Goal: Task Accomplishment & Management: Manage account settings

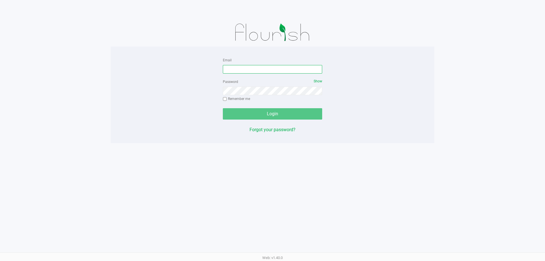
click at [257, 68] on input "Email" at bounding box center [272, 69] width 99 height 9
type input "Mfaulk@Liveparallel.com"
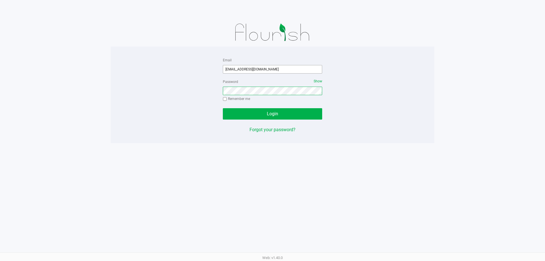
click at [223, 108] on button "Login" at bounding box center [272, 113] width 99 height 11
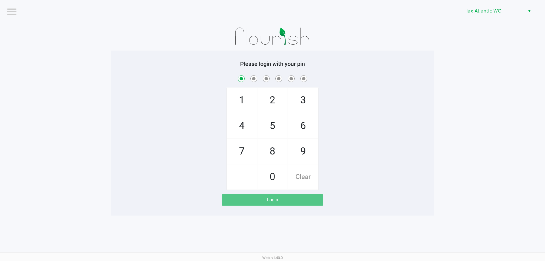
checkbox input "true"
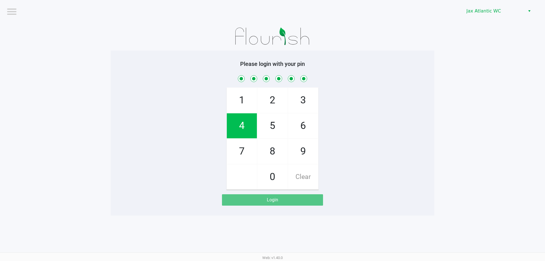
checkbox input "true"
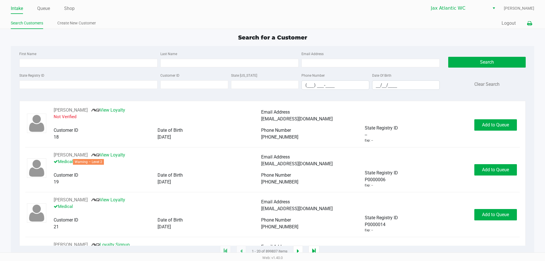
click at [531, 24] on icon at bounding box center [529, 24] width 5 height 4
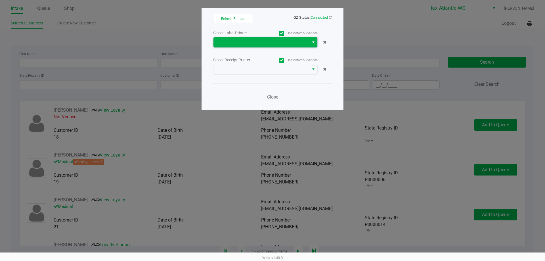
click at [309, 38] on span at bounding box center [261, 42] width 96 height 10
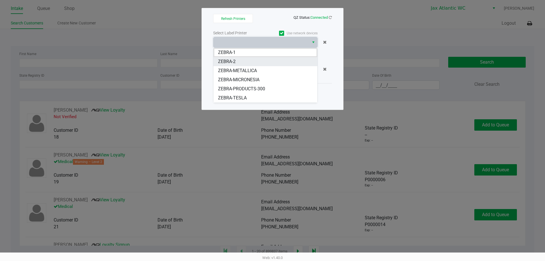
click at [257, 66] on li "ZEBRA-2" at bounding box center [265, 61] width 104 height 9
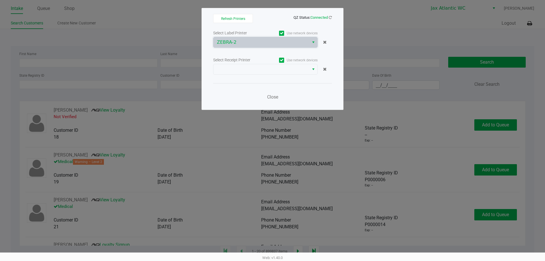
click at [262, 48] on div "Select Label Printer Use network devices ZEBRA-2 Select Receipt Printer Use net…" at bounding box center [272, 66] width 119 height 75
click at [251, 45] on span "ZEBRA-2" at bounding box center [261, 42] width 89 height 7
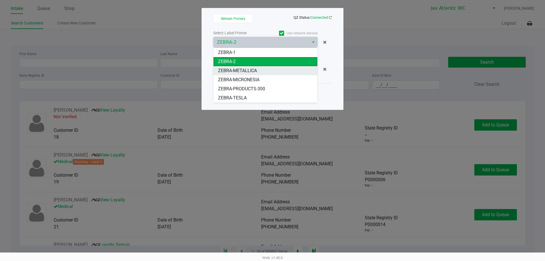
click at [243, 66] on li "ZEBRA-METALLICA" at bounding box center [265, 70] width 104 height 9
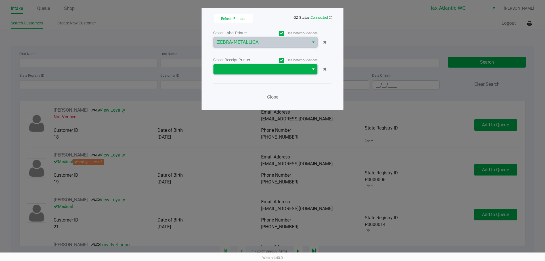
click at [244, 66] on span at bounding box center [261, 69] width 89 height 7
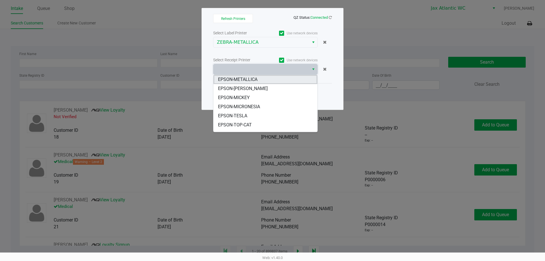
click at [246, 77] on span "EPSON-METALLICA" at bounding box center [237, 79] width 39 height 7
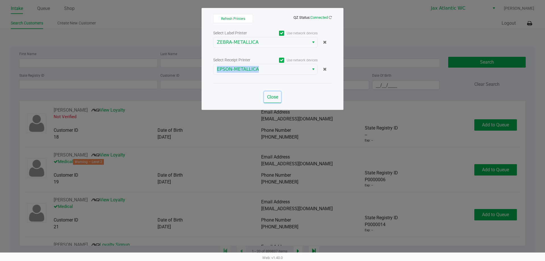
click at [272, 95] on span "Close" at bounding box center [272, 96] width 11 height 5
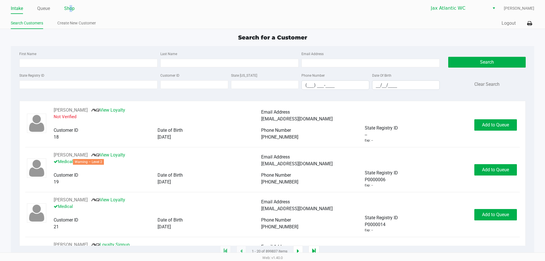
click at [71, 9] on link "Shop" at bounding box center [69, 9] width 10 height 8
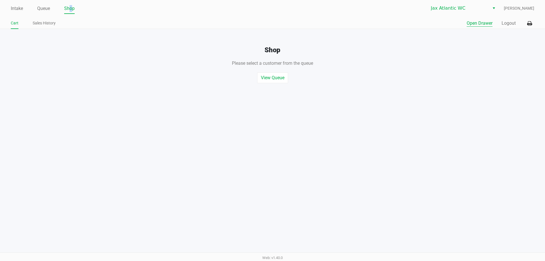
click at [482, 25] on button "Open Drawer" at bounding box center [480, 23] width 26 height 7
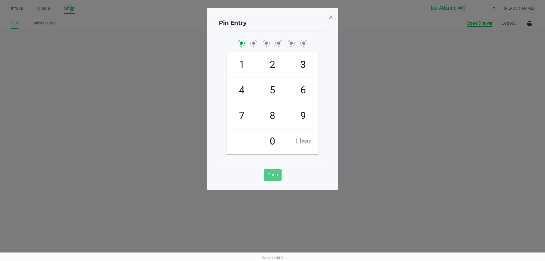
checkbox input "true"
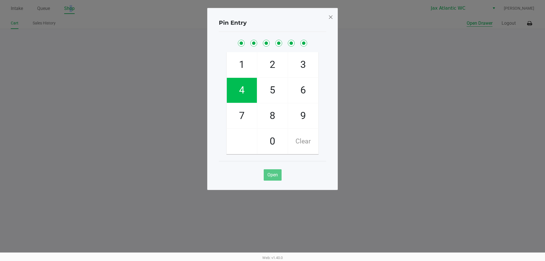
checkbox input "true"
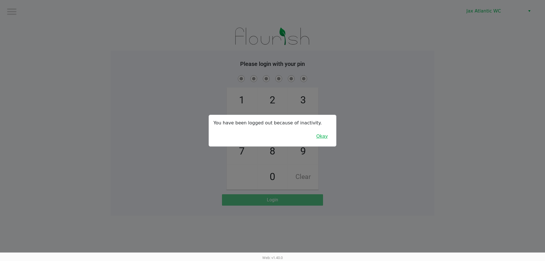
click at [326, 136] on button "Okay" at bounding box center [321, 136] width 19 height 11
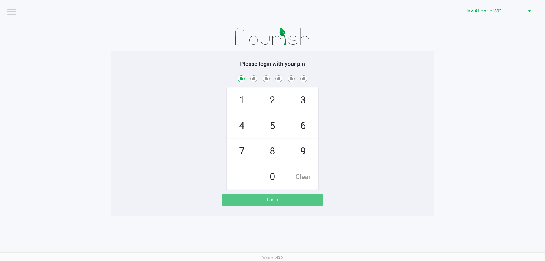
checkbox input "true"
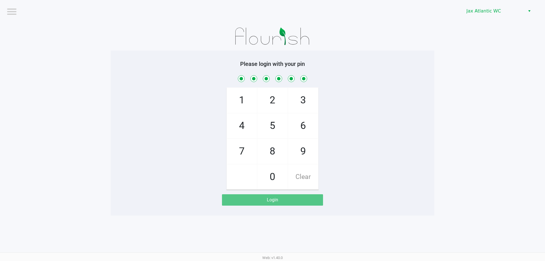
checkbox input "true"
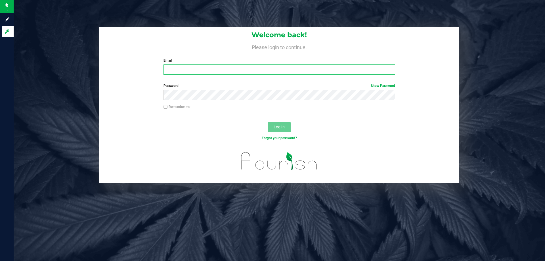
click at [200, 72] on input "Email" at bounding box center [278, 69] width 231 height 10
type input "[EMAIL_ADDRESS][DOMAIN_NAME]"
click at [275, 127] on span "Log In" at bounding box center [279, 127] width 11 height 5
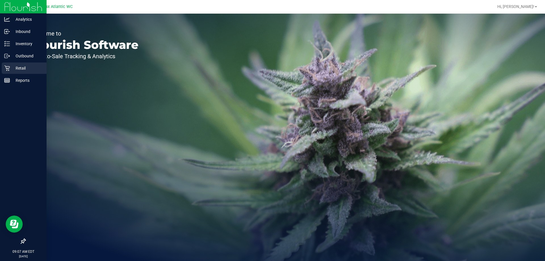
click at [10, 67] on p "Retail" at bounding box center [27, 68] width 34 height 7
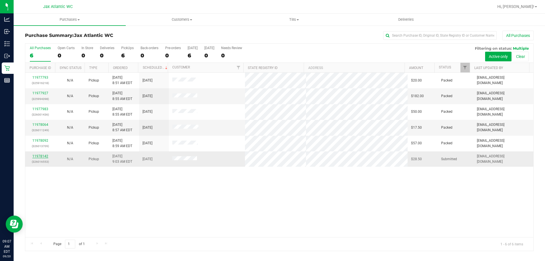
click at [39, 156] on link "11978142" at bounding box center [40, 156] width 16 height 4
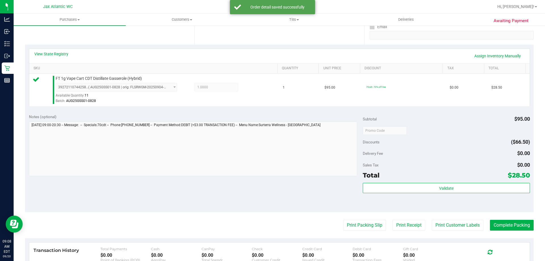
scroll to position [142, 0]
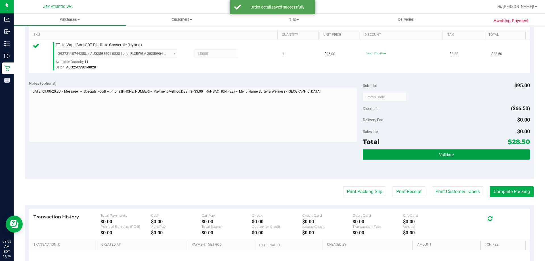
click at [393, 157] on button "Validate" at bounding box center [446, 154] width 167 height 10
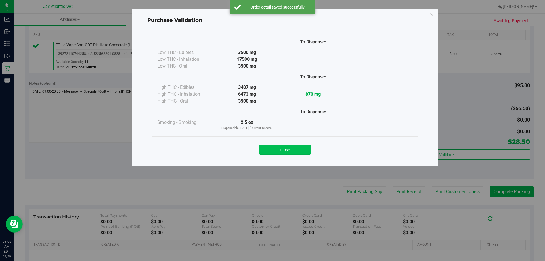
click at [301, 152] on button "Close" at bounding box center [285, 149] width 52 height 10
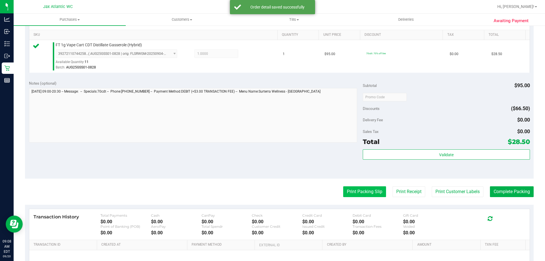
click at [354, 192] on button "Print Packing Slip" at bounding box center [364, 191] width 43 height 11
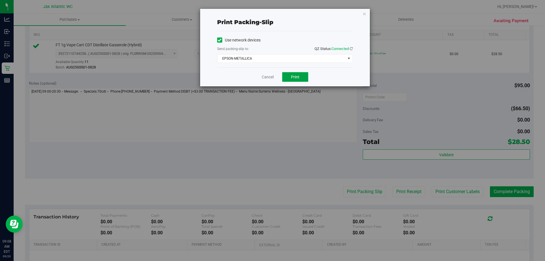
click at [286, 77] on button "Print" at bounding box center [295, 77] width 26 height 10
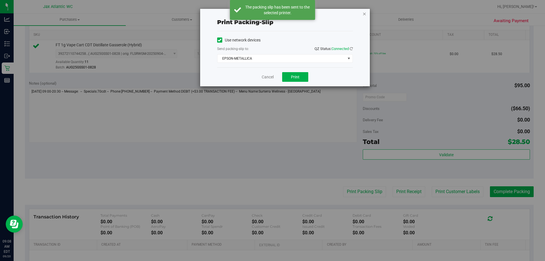
click at [364, 14] on icon "button" at bounding box center [364, 13] width 4 height 7
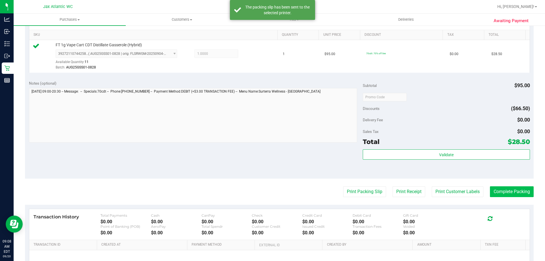
click at [497, 197] on purchase-details "Back Edit Purchase Cancel Purchase View Profile # 11978142 BioTrack ID: - Submi…" at bounding box center [279, 100] width 509 height 422
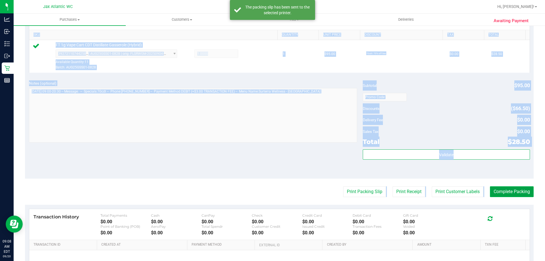
click at [497, 193] on button "Complete Packing" at bounding box center [512, 191] width 44 height 11
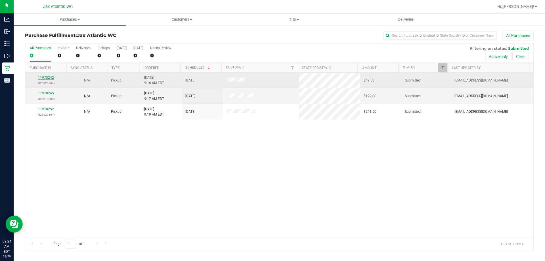
click at [52, 78] on link "11978242" at bounding box center [46, 77] width 16 height 4
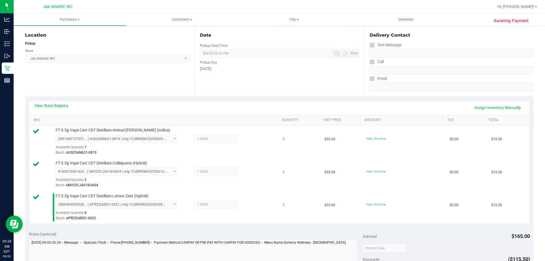
scroll to position [199, 0]
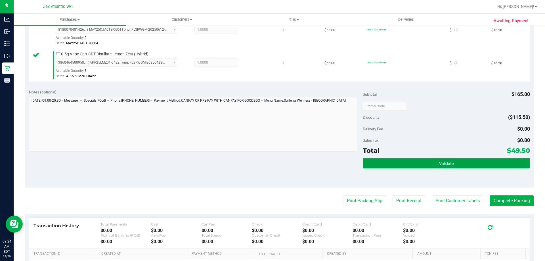
click at [392, 168] on button "Validate" at bounding box center [446, 163] width 167 height 10
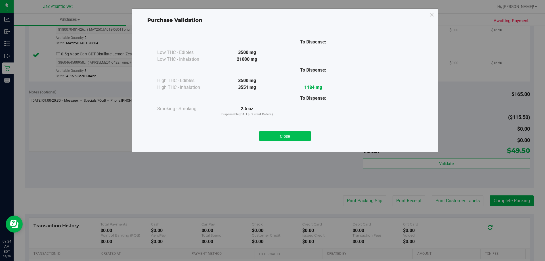
click at [293, 132] on button "Close" at bounding box center [285, 136] width 52 height 10
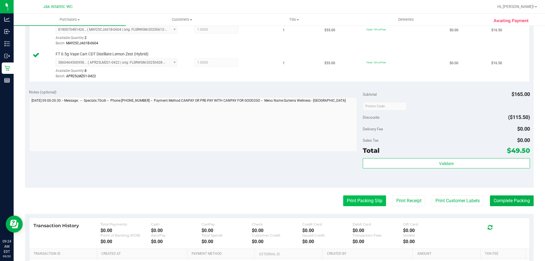
click at [358, 201] on button "Print Packing Slip" at bounding box center [364, 200] width 43 height 11
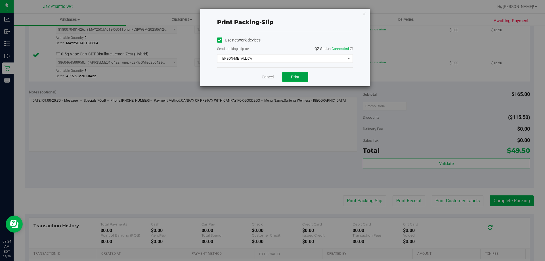
click at [289, 75] on button "Print" at bounding box center [295, 77] width 26 height 10
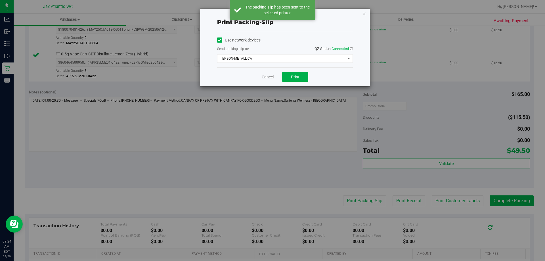
click at [364, 14] on icon "button" at bounding box center [364, 13] width 4 height 7
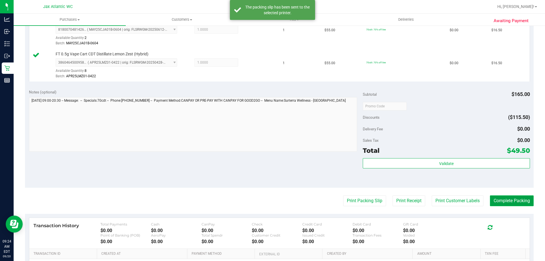
click at [490, 198] on button "Complete Packing" at bounding box center [512, 200] width 44 height 11
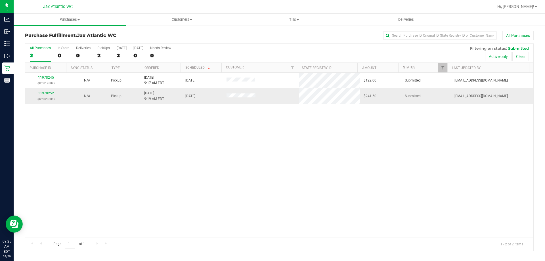
click at [47, 95] on div "11978252 (326020801)" at bounding box center [46, 96] width 34 height 11
click at [47, 93] on link "11978252" at bounding box center [46, 93] width 16 height 4
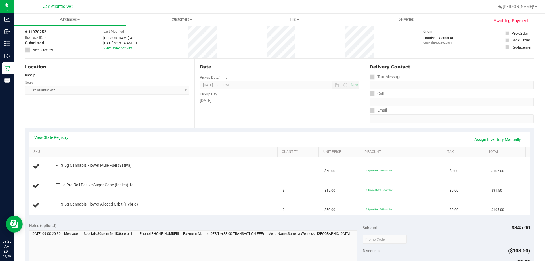
scroll to position [57, 0]
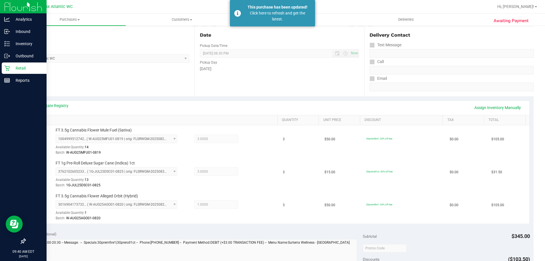
click at [8, 69] on icon at bounding box center [7, 68] width 6 height 6
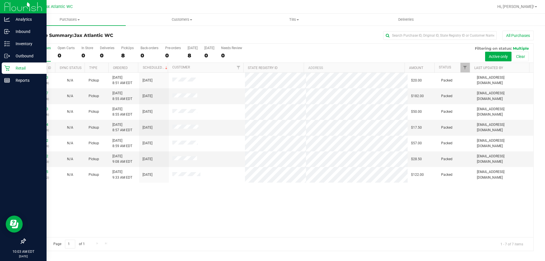
click at [11, 69] on p "Retail" at bounding box center [27, 68] width 34 height 7
click at [18, 82] on p "Reports" at bounding box center [27, 80] width 34 height 7
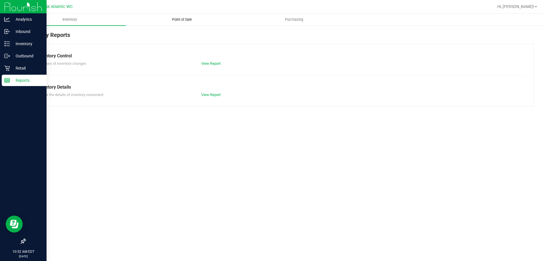
click at [180, 19] on span "Point of Sale" at bounding box center [181, 19] width 35 height 5
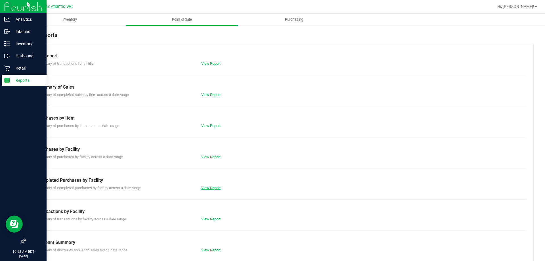
click at [212, 188] on link "View Report" at bounding box center [210, 188] width 19 height 4
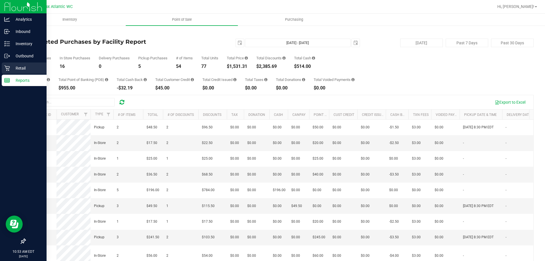
click at [7, 69] on icon at bounding box center [7, 68] width 6 height 6
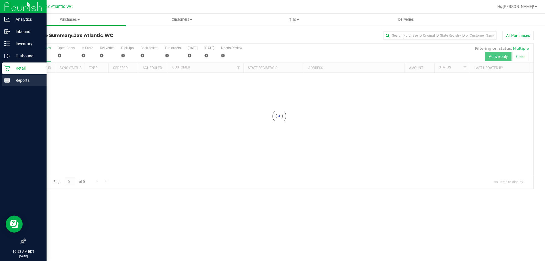
click at [18, 83] on p "Reports" at bounding box center [27, 80] width 34 height 7
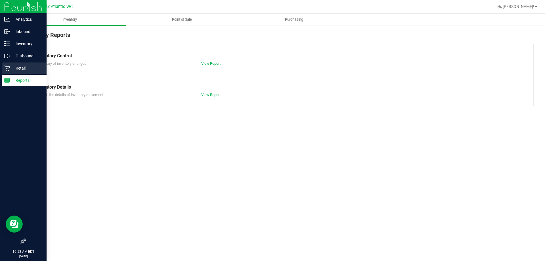
click at [15, 68] on p "Retail" at bounding box center [27, 68] width 34 height 7
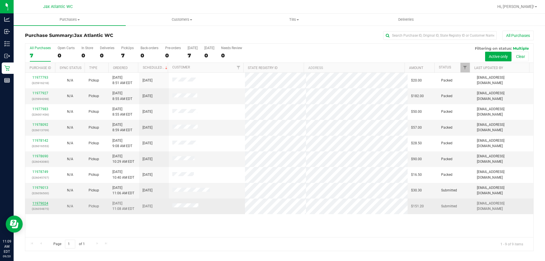
click at [42, 204] on link "11979024" at bounding box center [40, 203] width 16 height 4
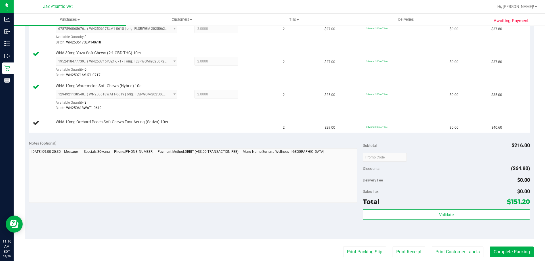
scroll to position [170, 0]
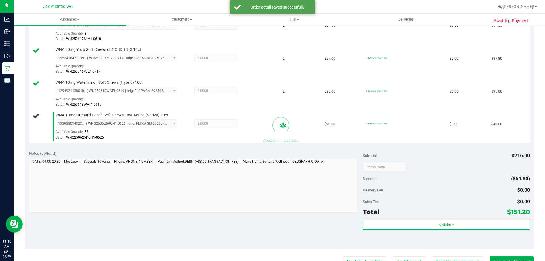
click at [349, 217] on div "Notes (optional) Subtotal $216.00 Discounts ($64.80) Delivery Fee $0.00 Sales T…" at bounding box center [279, 197] width 509 height 102
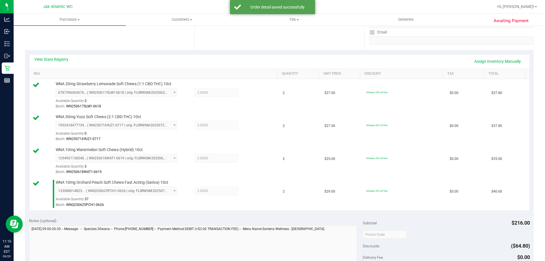
scroll to position [142, 0]
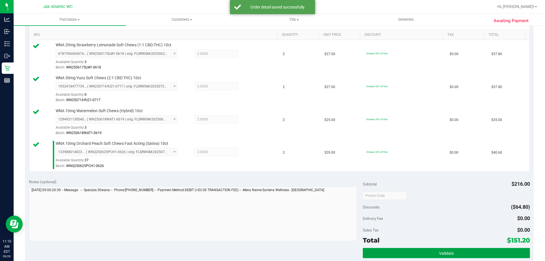
click at [448, 251] on span "Validate" at bounding box center [446, 253] width 14 height 5
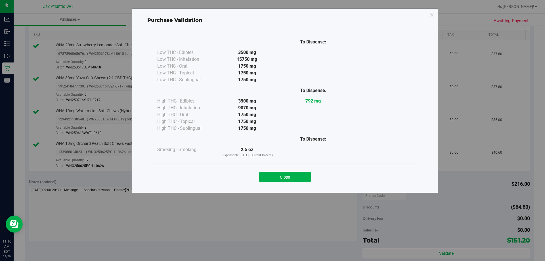
click at [270, 173] on button "Close" at bounding box center [285, 177] width 52 height 10
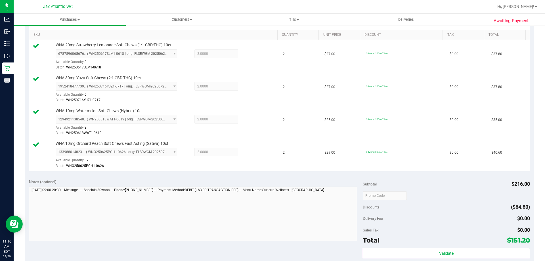
scroll to position [284, 0]
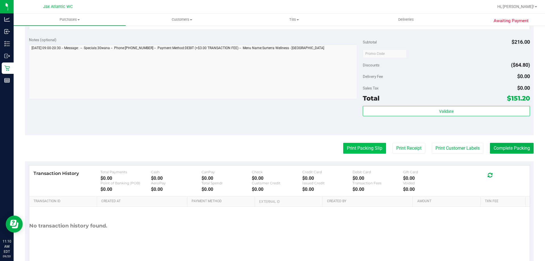
click at [365, 150] on button "Print Packing Slip" at bounding box center [364, 148] width 43 height 11
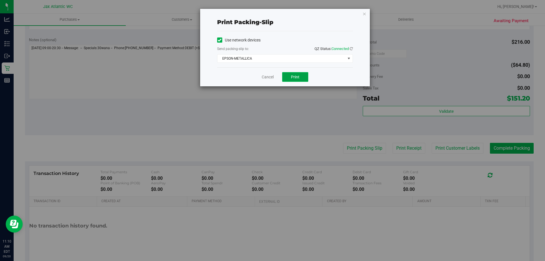
click at [286, 76] on button "Print" at bounding box center [295, 77] width 26 height 10
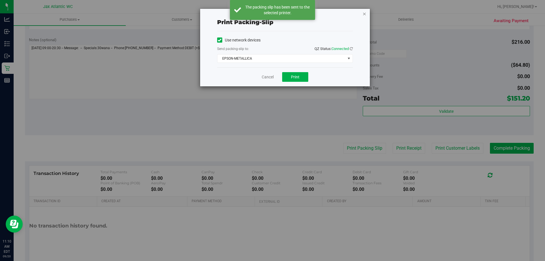
click at [364, 14] on icon "button" at bounding box center [364, 13] width 4 height 7
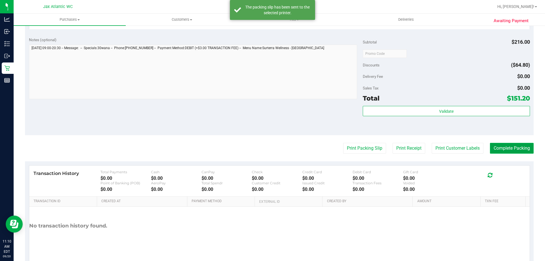
click at [504, 144] on button "Complete Packing" at bounding box center [512, 148] width 44 height 11
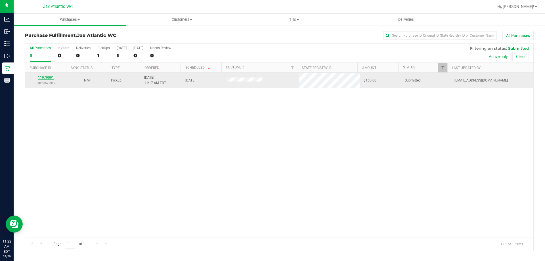
click at [43, 77] on link "11979091" at bounding box center [46, 77] width 16 height 4
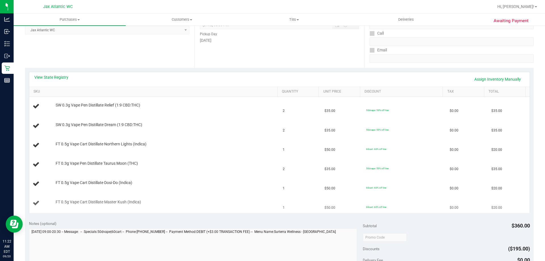
scroll to position [114, 0]
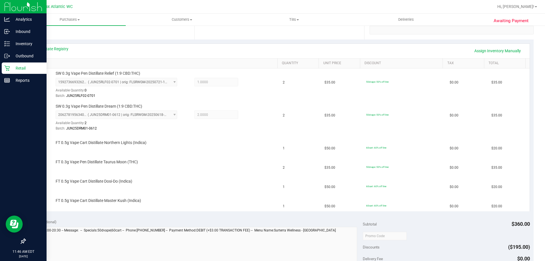
click at [12, 66] on p "Retail" at bounding box center [27, 68] width 34 height 7
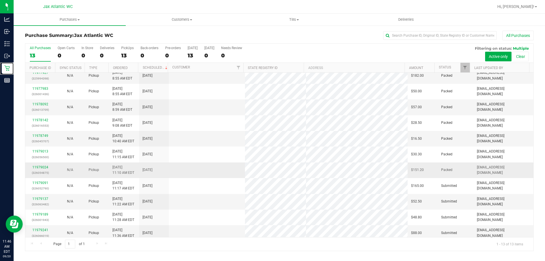
scroll to position [40, 0]
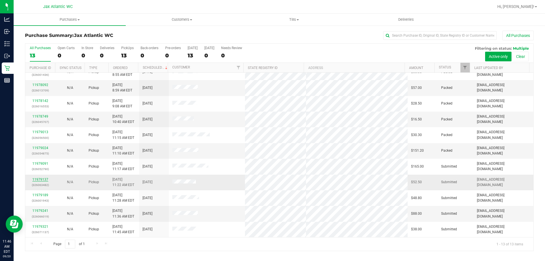
click at [42, 180] on link "11979137" at bounding box center [40, 179] width 16 height 4
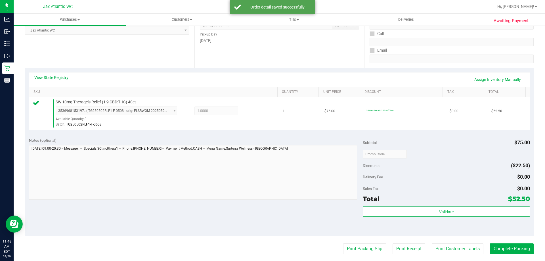
scroll to position [199, 0]
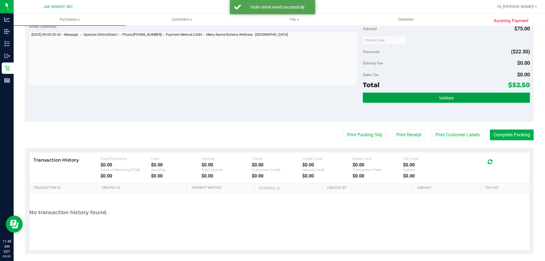
click at [405, 101] on button "Validate" at bounding box center [446, 98] width 167 height 10
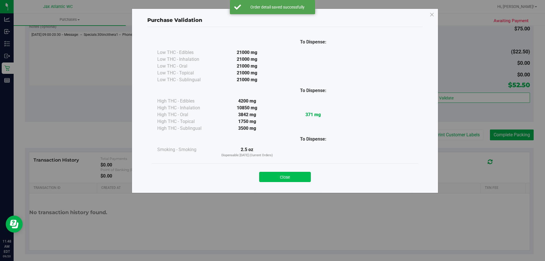
click at [280, 179] on button "Close" at bounding box center [285, 177] width 52 height 10
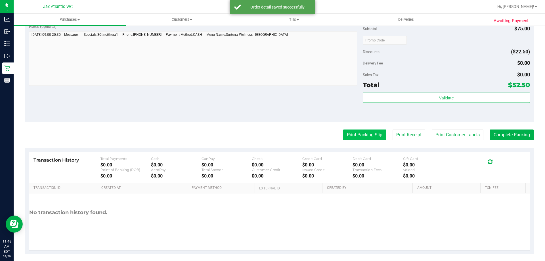
click at [367, 136] on button "Print Packing Slip" at bounding box center [364, 134] width 43 height 11
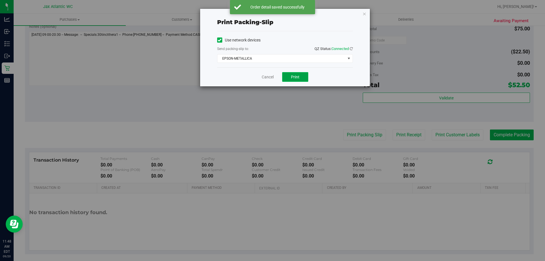
click at [294, 76] on span "Print" at bounding box center [295, 77] width 9 height 5
click at [364, 15] on icon "button" at bounding box center [364, 13] width 4 height 7
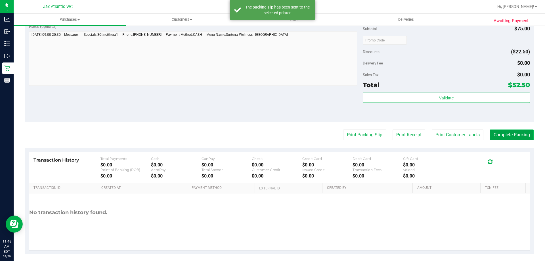
click at [490, 135] on button "Complete Packing" at bounding box center [512, 134] width 44 height 11
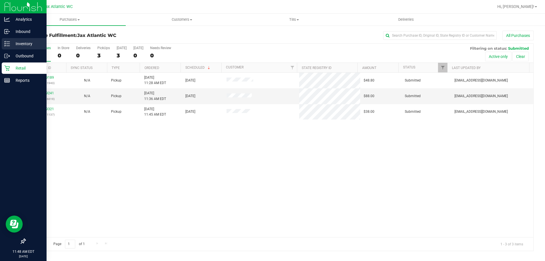
click at [6, 44] on icon at bounding box center [7, 44] width 6 height 6
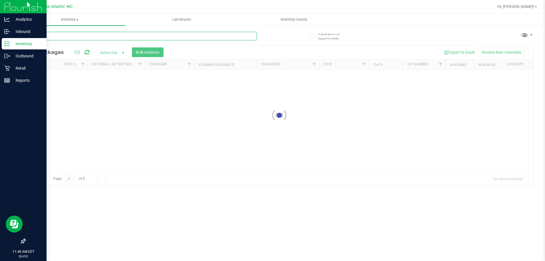
click at [84, 34] on input "text" at bounding box center [141, 36] width 232 height 9
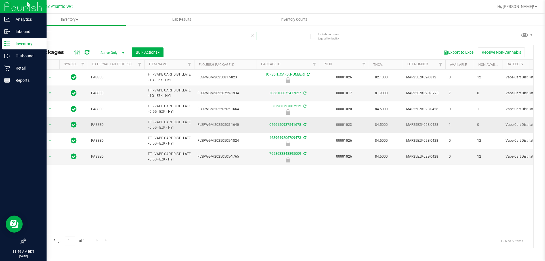
type input "bzk"
click at [35, 126] on span "Action" at bounding box center [38, 125] width 15 height 8
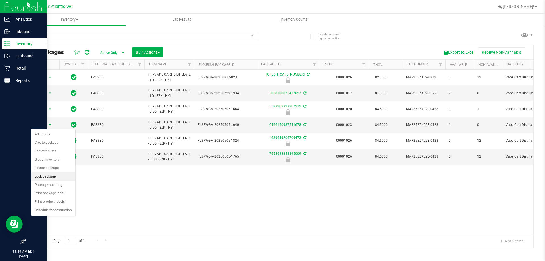
click at [44, 173] on ul "Adjust qty Create package Edit attributes Global inventory Locate package Lock …" at bounding box center [53, 172] width 44 height 84
click at [44, 174] on li "Lock package" at bounding box center [53, 176] width 44 height 9
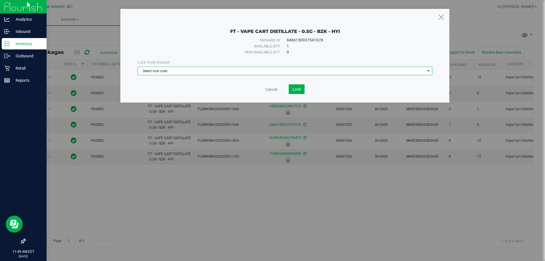
click at [198, 69] on span "Select lock code" at bounding box center [281, 71] width 287 height 8
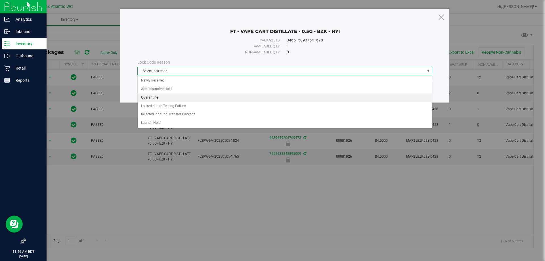
click at [163, 98] on li "Quarantine" at bounding box center [285, 97] width 294 height 9
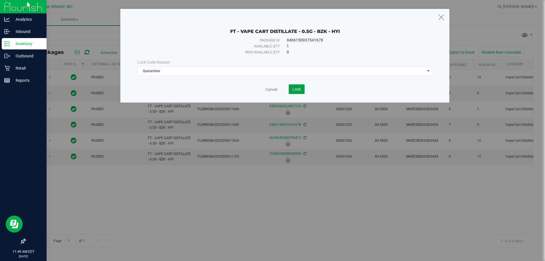
click at [294, 87] on span "Lock" at bounding box center [296, 89] width 9 height 5
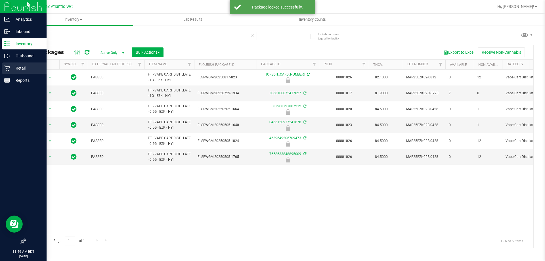
click at [11, 68] on p "Retail" at bounding box center [27, 68] width 34 height 7
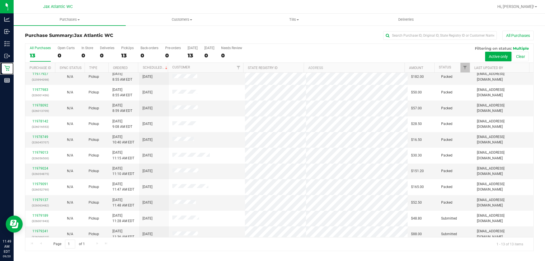
scroll to position [40, 0]
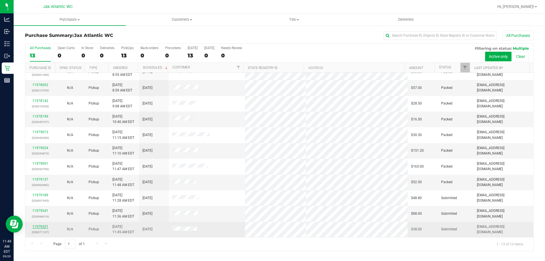
click at [39, 227] on link "11979321" at bounding box center [40, 226] width 16 height 4
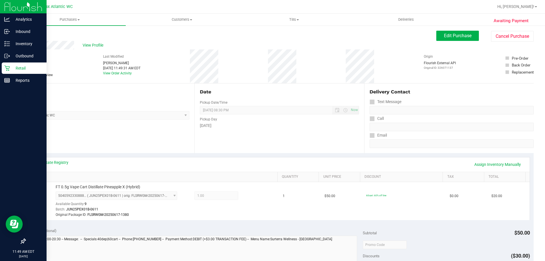
click at [5, 67] on icon at bounding box center [7, 68] width 6 height 6
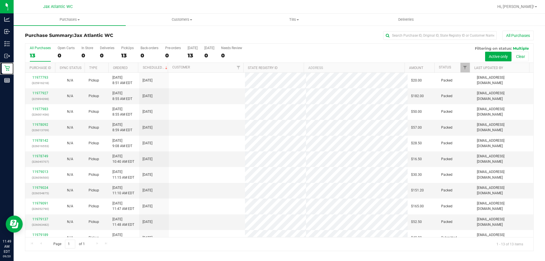
scroll to position [40, 0]
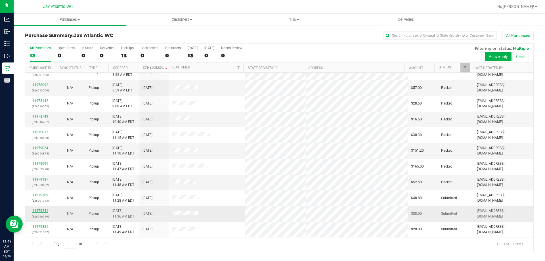
click at [40, 210] on link "11979241" at bounding box center [40, 211] width 16 height 4
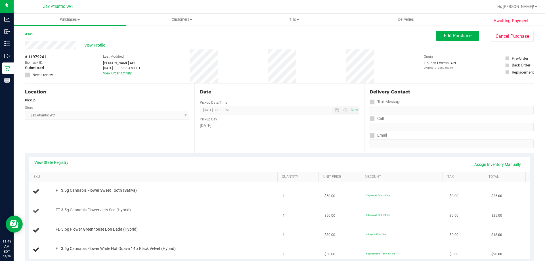
scroll to position [85, 0]
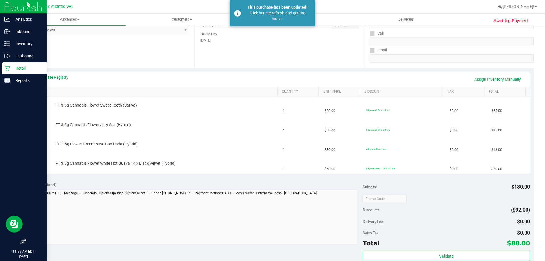
click at [6, 69] on icon at bounding box center [7, 68] width 6 height 6
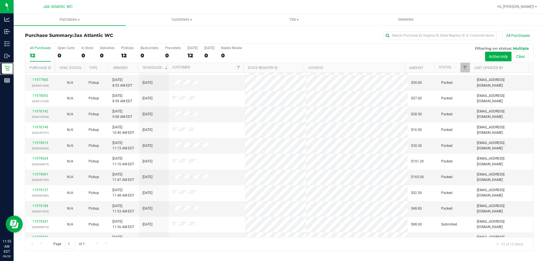
scroll to position [24, 0]
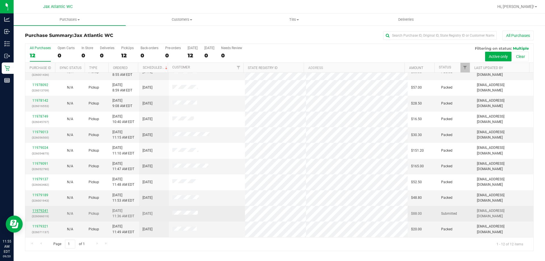
click at [40, 211] on link "11979241" at bounding box center [40, 211] width 16 height 4
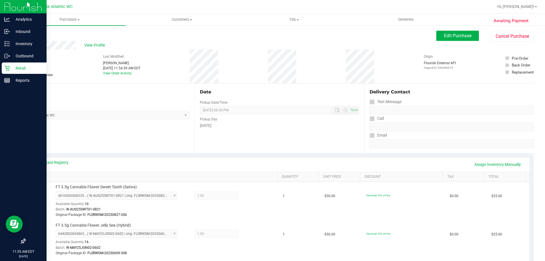
click at [7, 68] on icon at bounding box center [7, 68] width 6 height 6
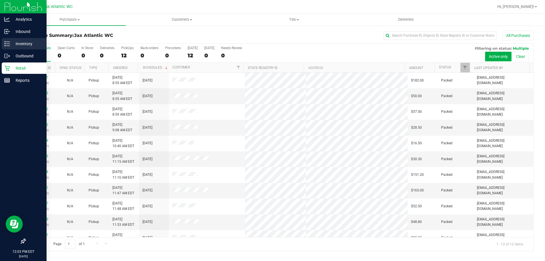
click at [9, 42] on line at bounding box center [8, 42] width 3 height 0
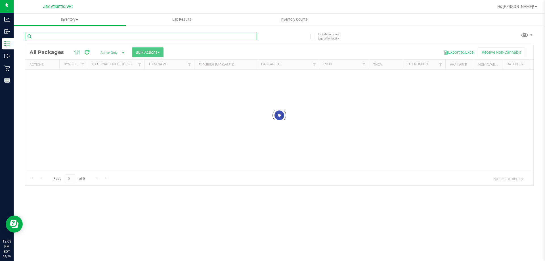
click at [68, 35] on input "text" at bounding box center [141, 36] width 232 height 9
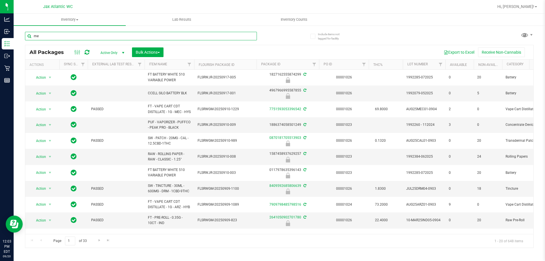
type input "mec"
